Goal: Information Seeking & Learning: Stay updated

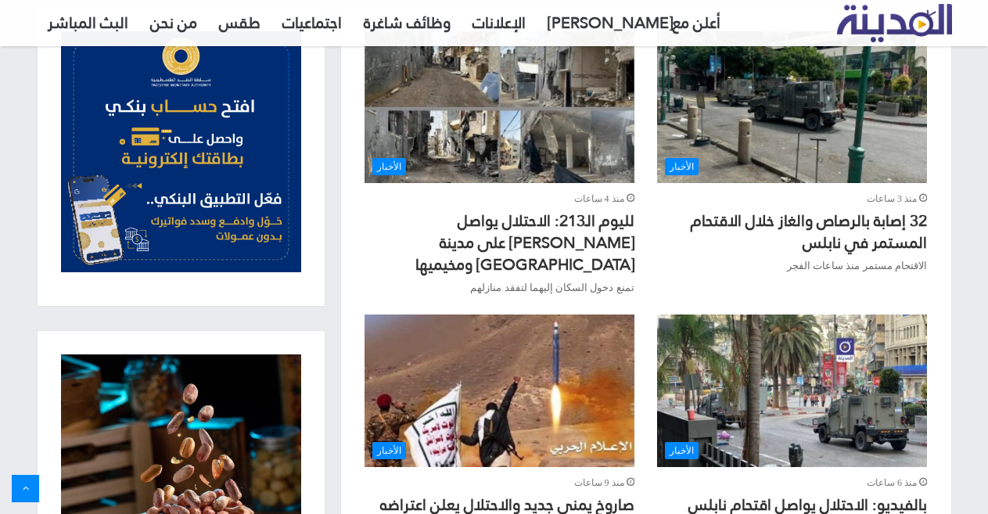
scroll to position [626, 0]
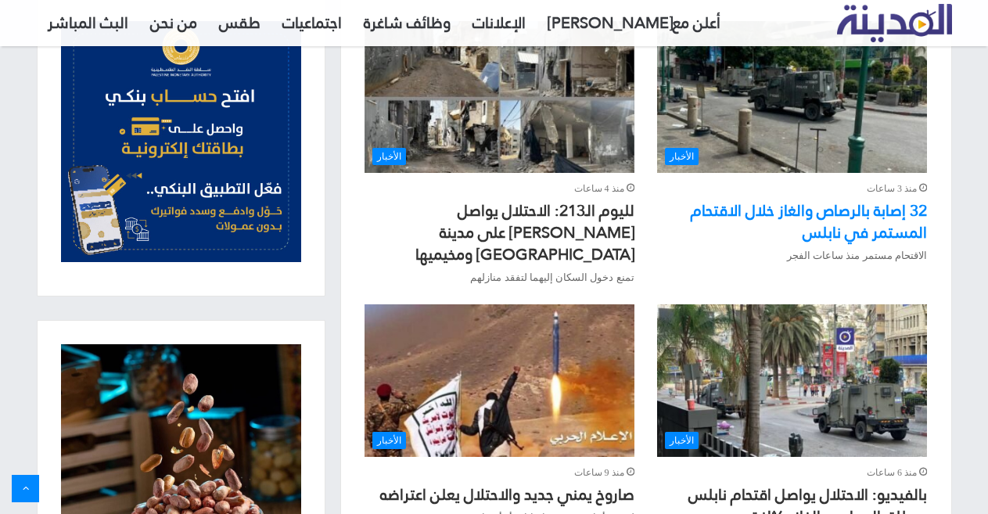
click at [833, 217] on link "32 إصابة بالرصاص والغاز خلال الاقتحام المستمر في نابلس" at bounding box center [809, 222] width 236 height 52
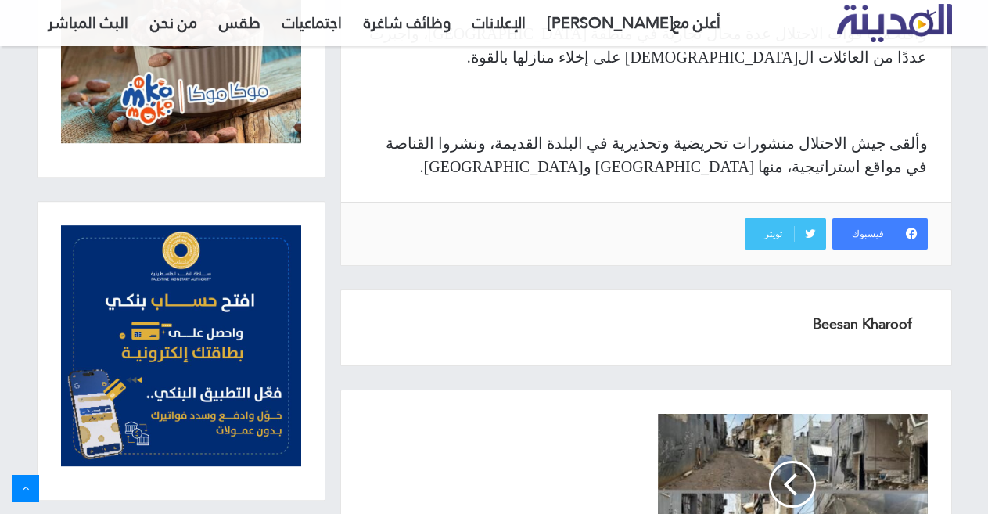
scroll to position [1713, 0]
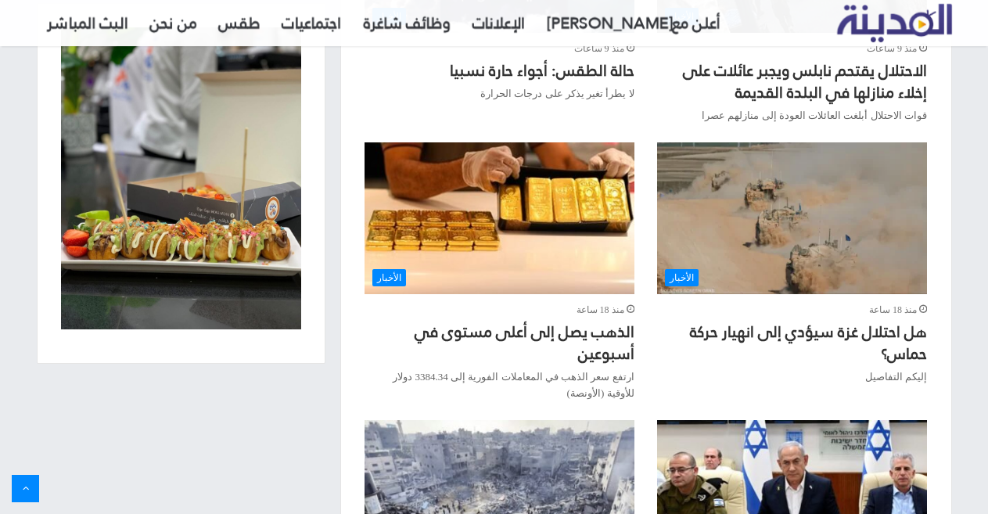
scroll to position [1329, 0]
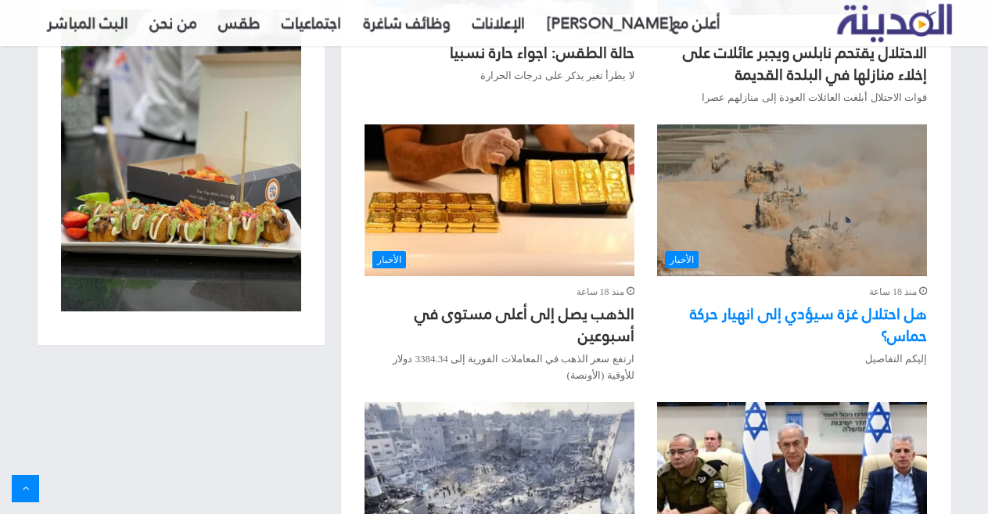
click at [832, 299] on link "هل احتلال غزة سيؤدي إلى انهيار حركة حماس؟" at bounding box center [808, 325] width 237 height 52
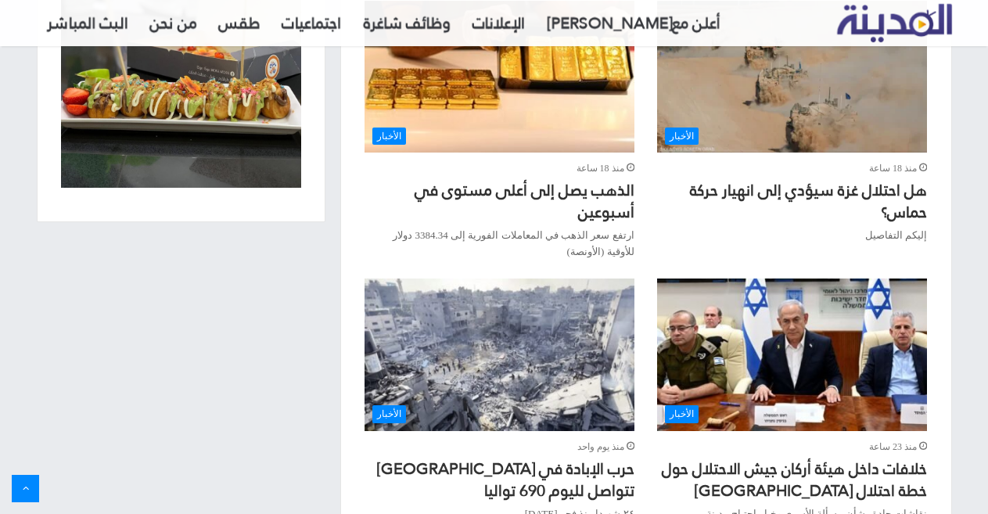
scroll to position [1485, 0]
